Goal: Information Seeking & Learning: Learn about a topic

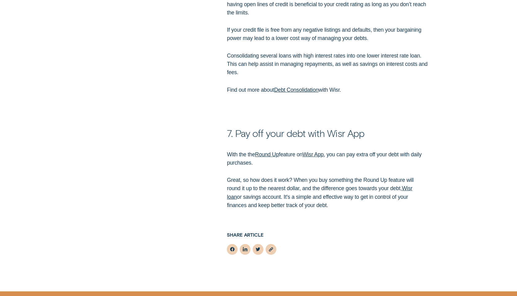
scroll to position [1870, 0]
click at [271, 157] on link "Round Up" at bounding box center [267, 154] width 24 height 6
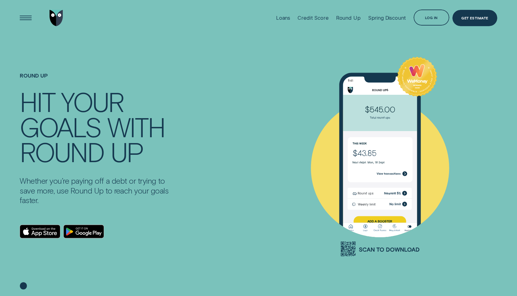
click at [498, 111] on div "Round Up WeMoney" at bounding box center [387, 148] width 258 height 296
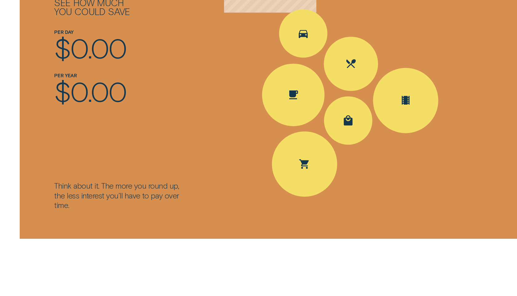
scroll to position [849, 0]
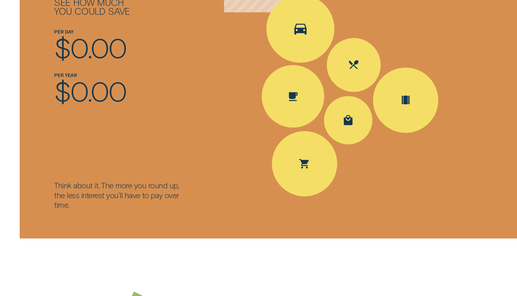
click at [292, 48] on div "Spent Transport $5.60; The round up $0.40" at bounding box center [300, 29] width 68 height 68
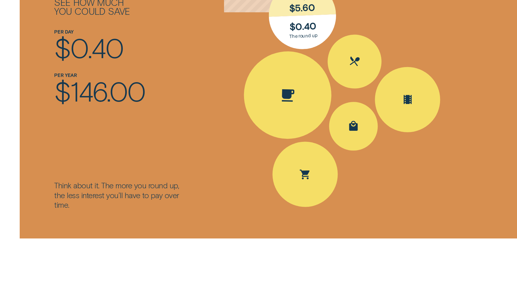
click at [298, 96] on div "Spent Coffee $4.20; The round up $0.80" at bounding box center [287, 94] width 89 height 89
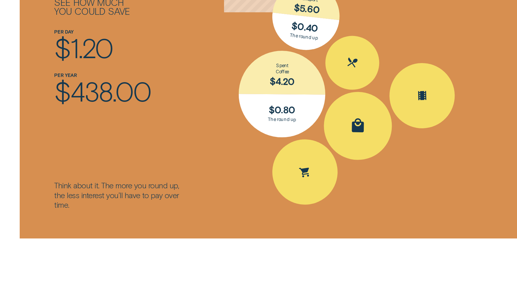
click at [354, 116] on div "Spent Shopping $30.50; The round up $0.50" at bounding box center [357, 125] width 69 height 69
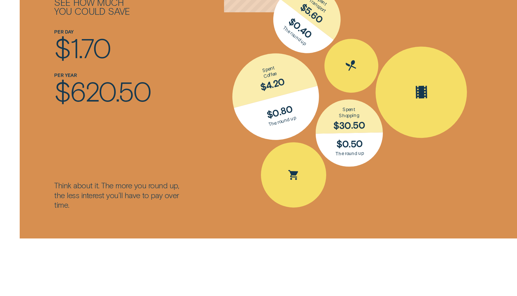
click at [426, 101] on icon "Spent Entertainment $16.30; The round up $0.70" at bounding box center [420, 92] width 17 height 18
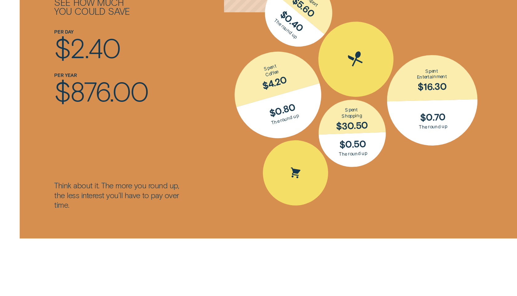
click at [365, 78] on div "Spent Eating out $25.10; The round up $0.90" at bounding box center [356, 59] width 96 height 96
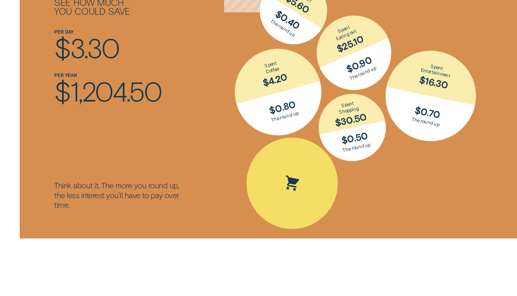
click at [295, 169] on div "Spent Groceries $15.25; The round up $0.75" at bounding box center [292, 183] width 107 height 107
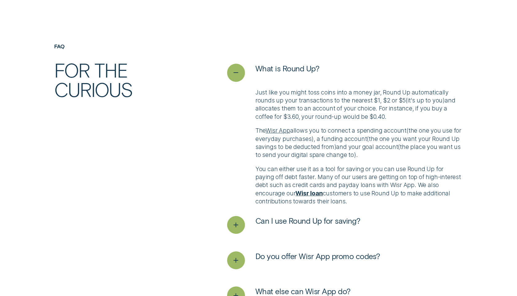
scroll to position [1378, 0]
